Goal: Task Accomplishment & Management: Use online tool/utility

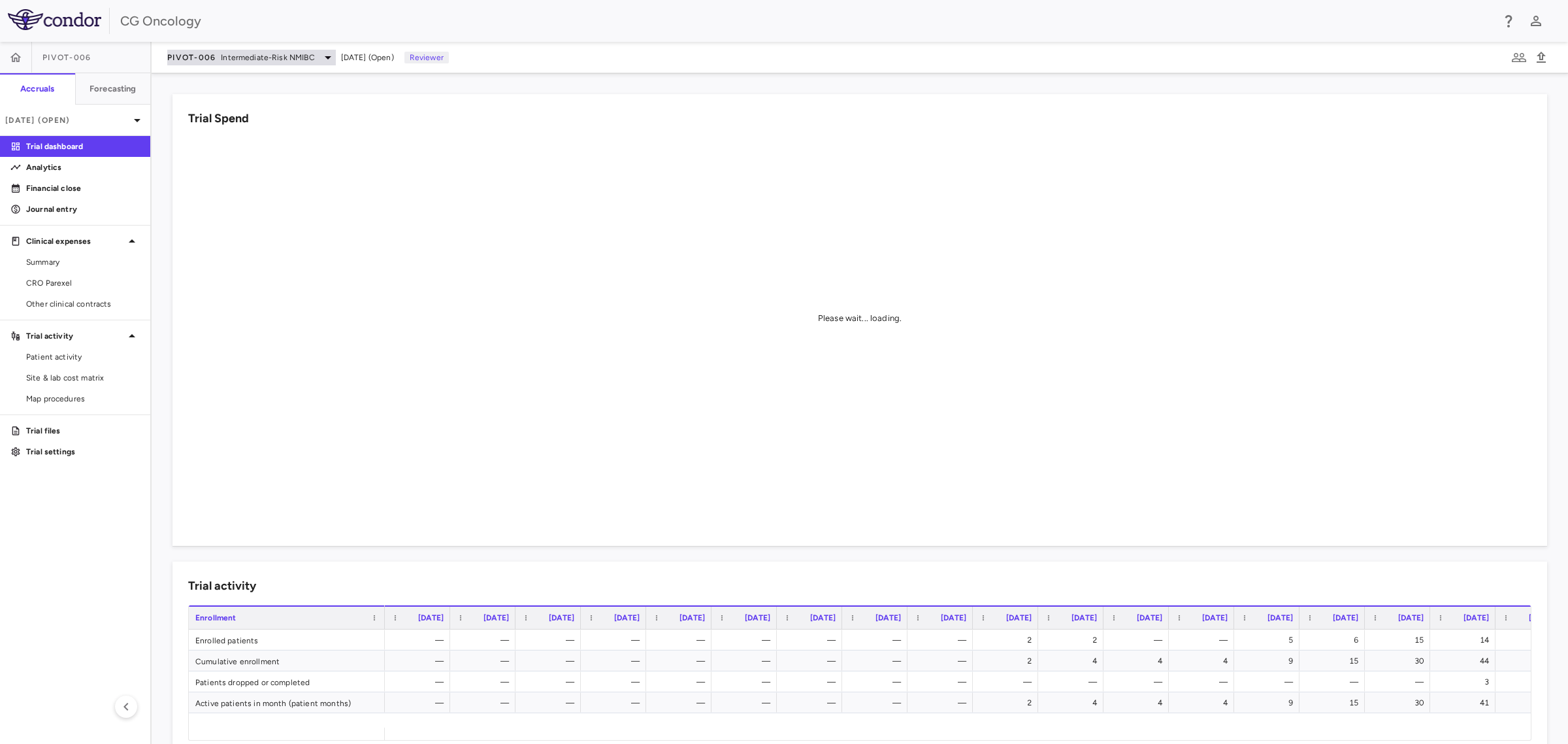
click at [320, 53] on icon at bounding box center [327, 58] width 16 height 16
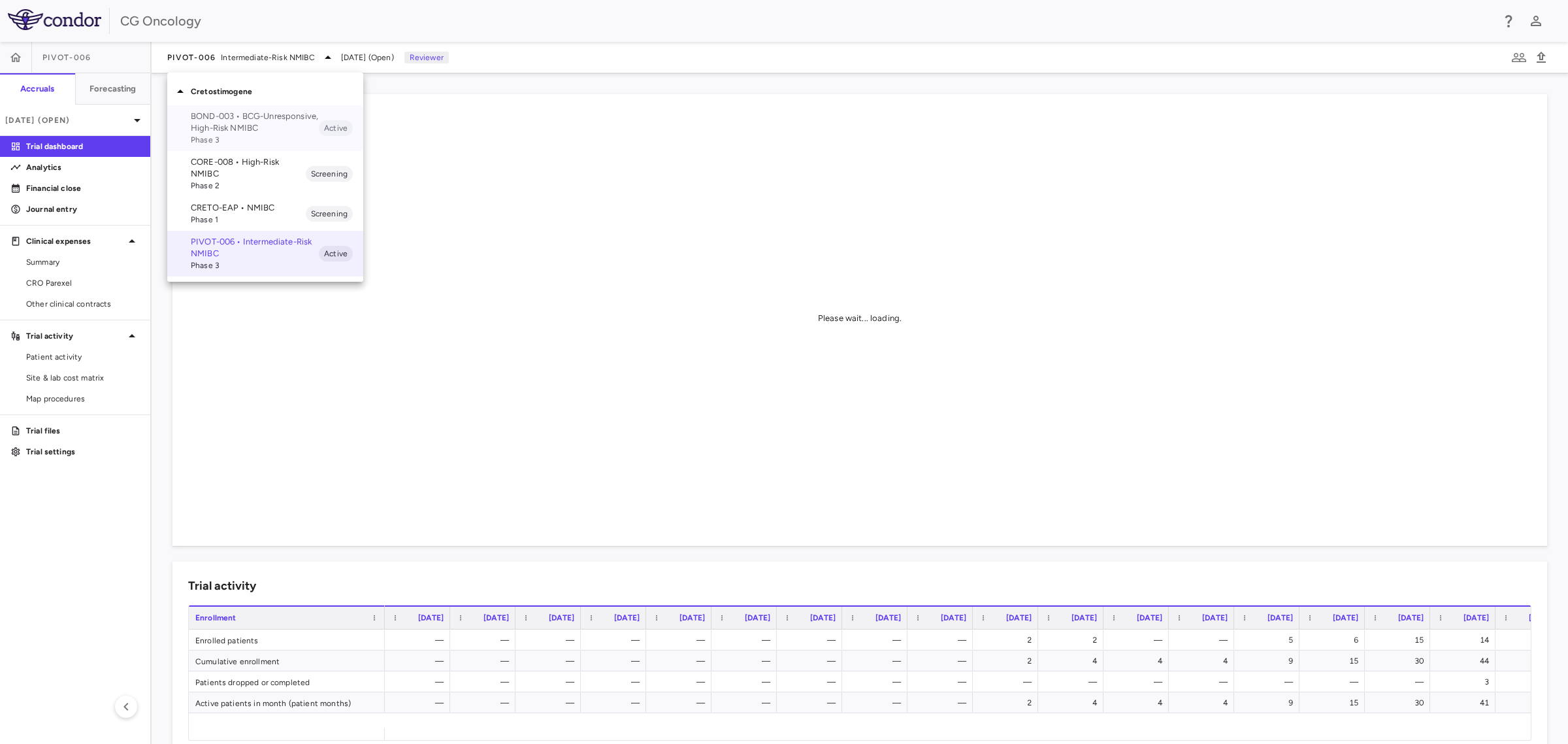
click at [256, 128] on p "BOND-003 • BCG-Unresponsive, High-Risk NMIBC" at bounding box center [254, 122] width 128 height 24
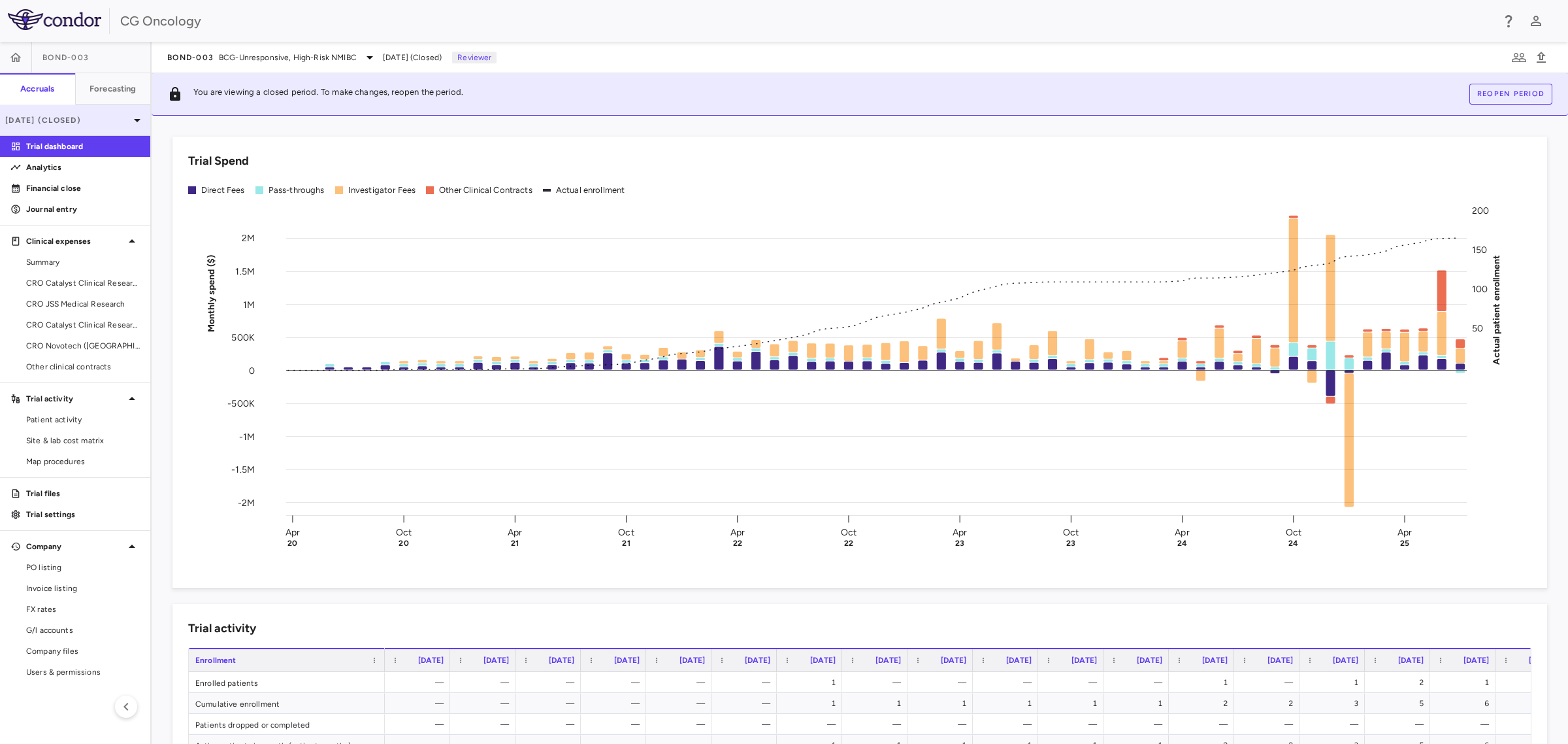
click at [110, 114] on p "[DATE] (Closed)" at bounding box center [67, 120] width 124 height 12
click at [76, 368] on span "Other clinical contracts" at bounding box center [83, 366] width 113 height 12
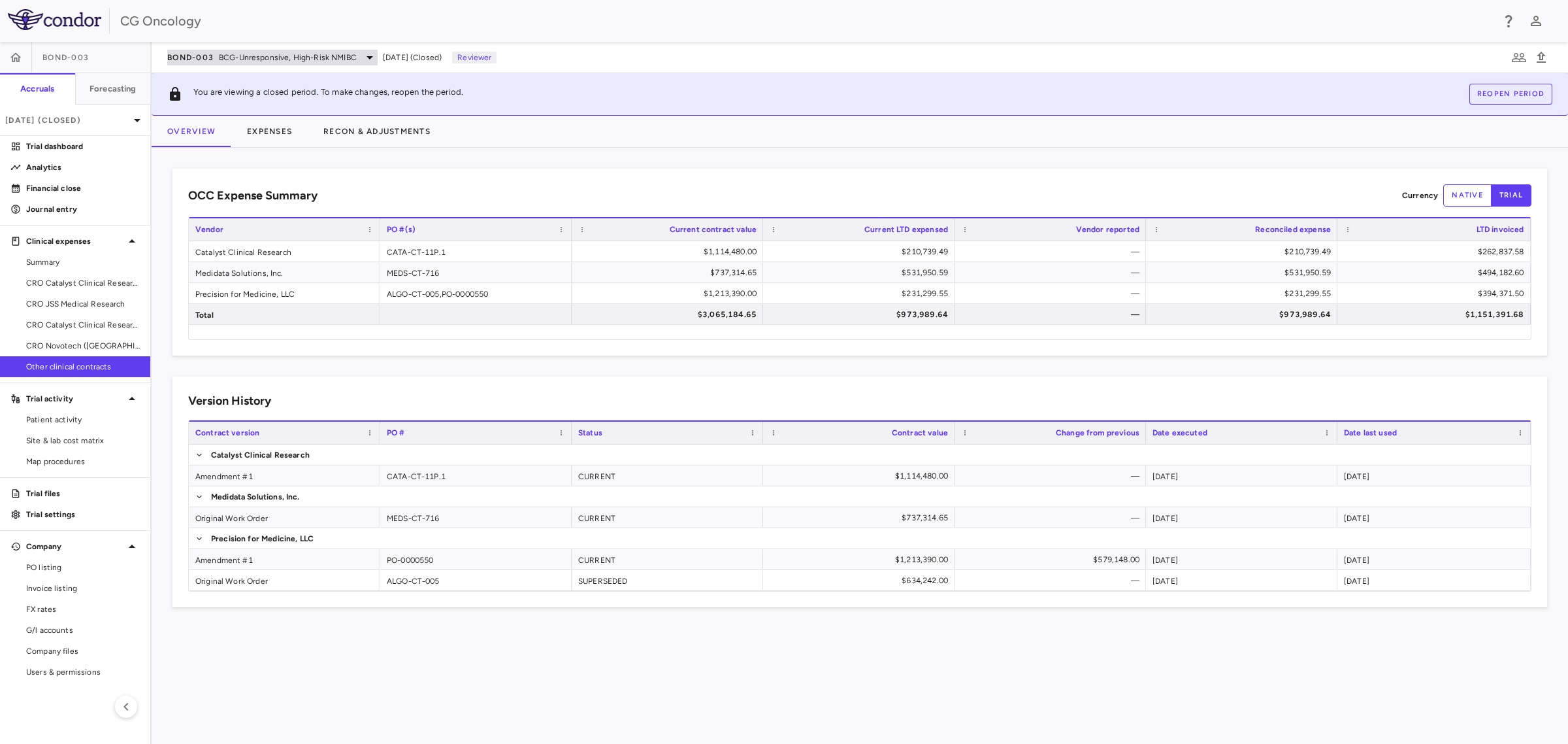
click at [369, 56] on icon at bounding box center [370, 58] width 7 height 3
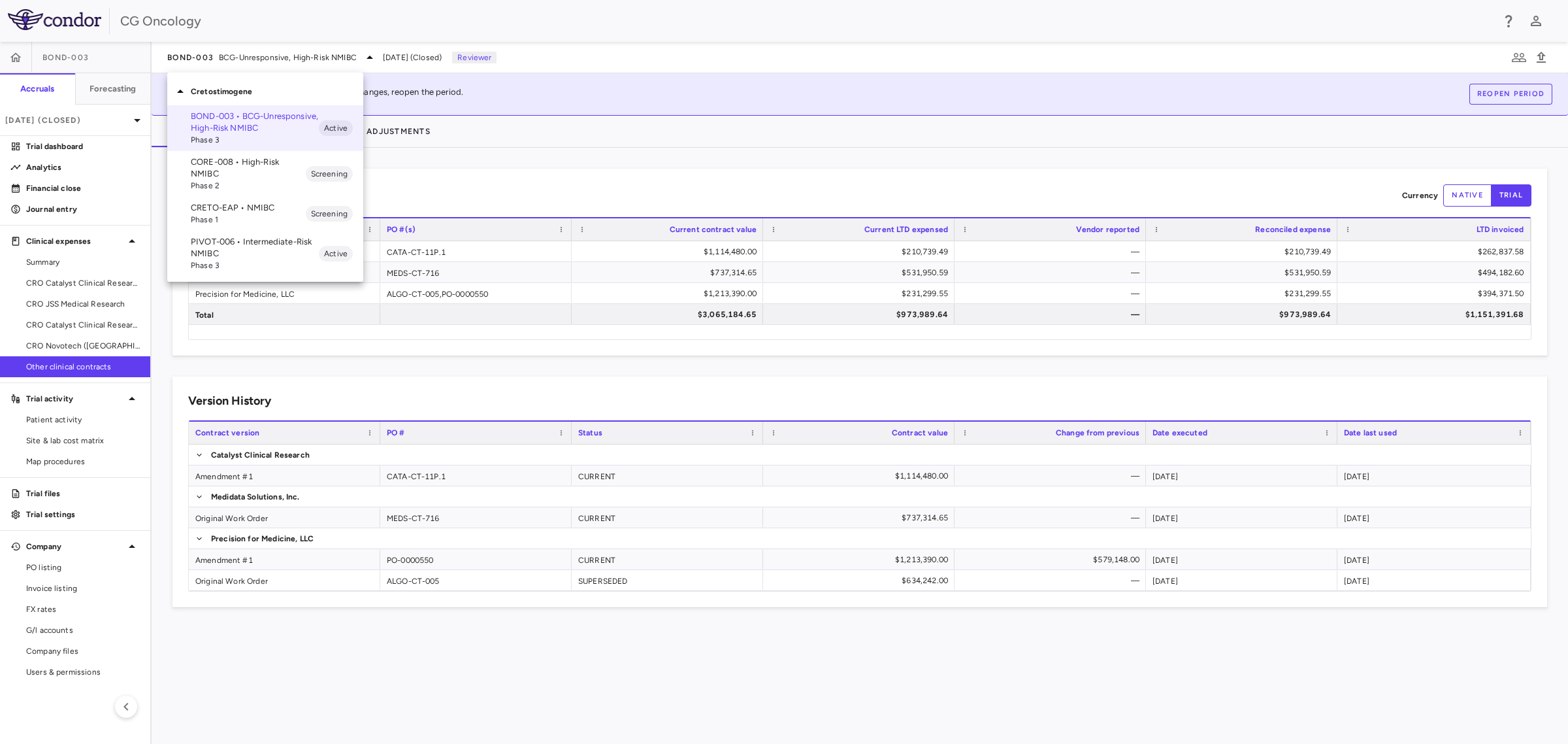
click at [575, 165] on div at bounding box center [784, 372] width 1568 height 744
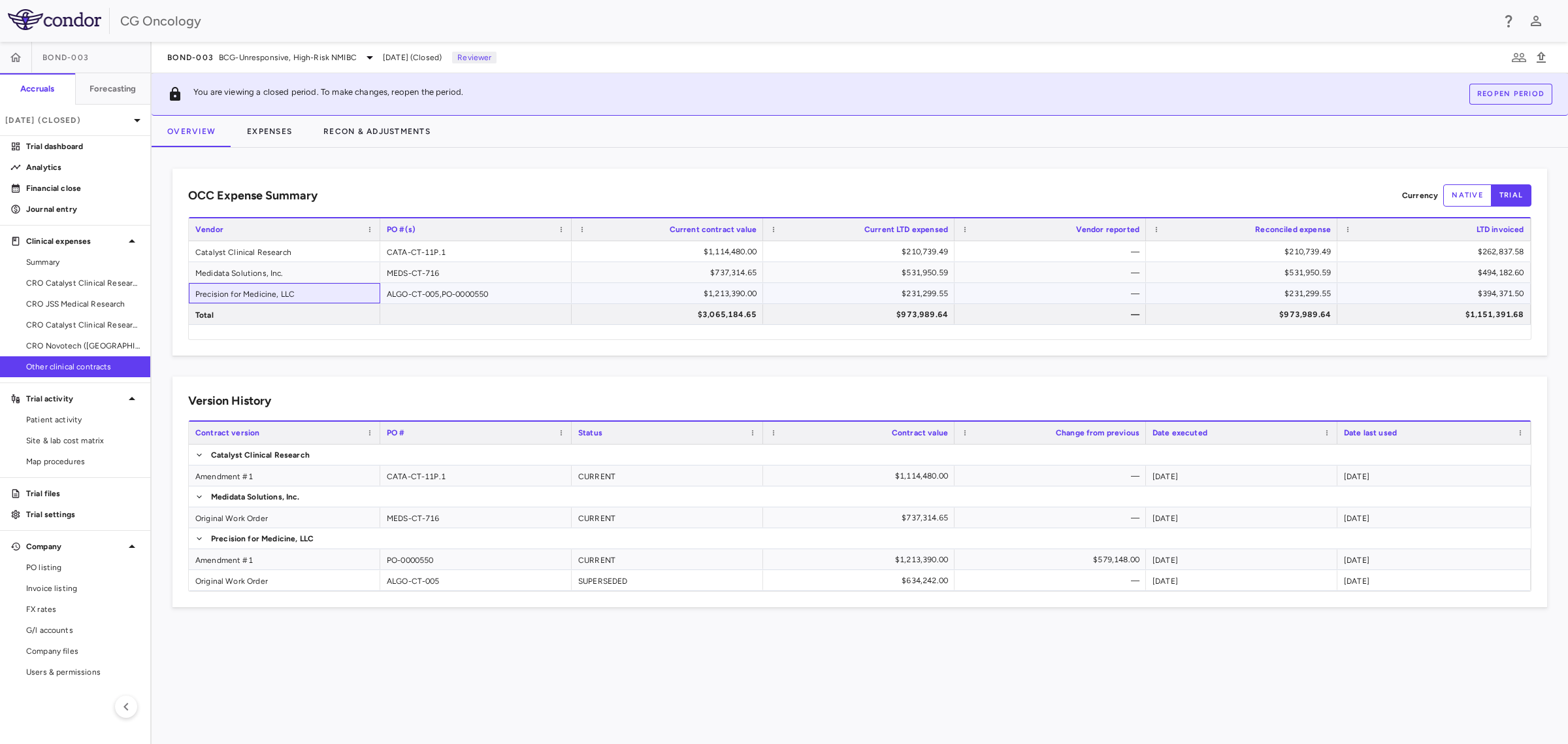
click at [239, 295] on div "Precision for Medicine, LLC" at bounding box center [284, 293] width 191 height 20
click at [440, 297] on div "ALGO-CT-005,PO-0000550" at bounding box center [476, 293] width 191 height 20
click at [269, 132] on button "Expenses" at bounding box center [269, 131] width 76 height 31
